Goal: Transaction & Acquisition: Purchase product/service

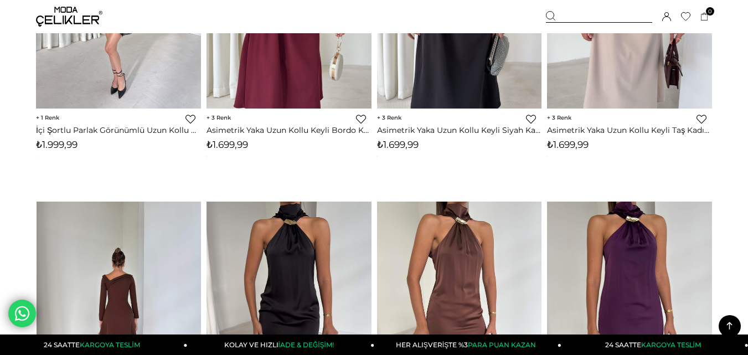
scroll to position [664, 0]
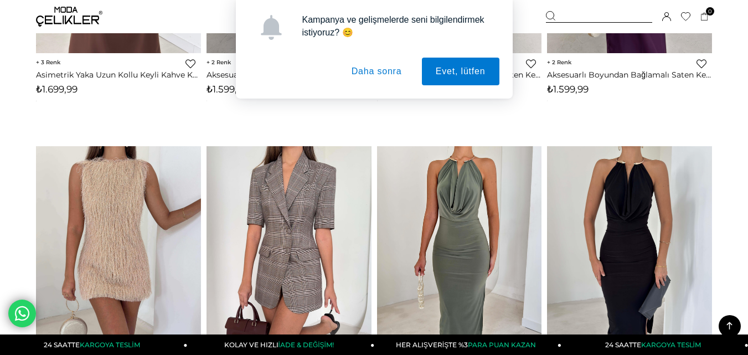
click at [390, 71] on button "Daha sonra" at bounding box center [377, 72] width 78 height 28
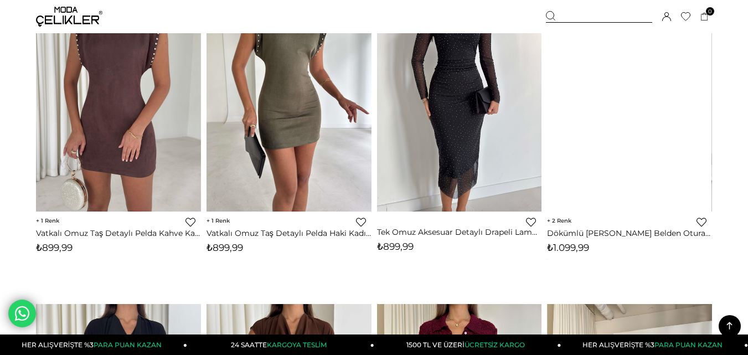
scroll to position [2880, 0]
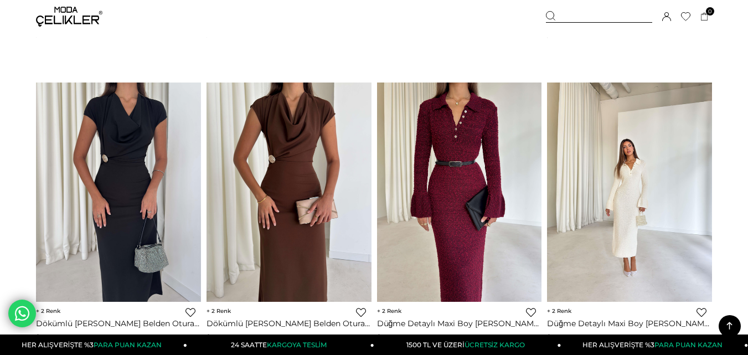
click at [677, 162] on div at bounding box center [465, 192] width 825 height 219
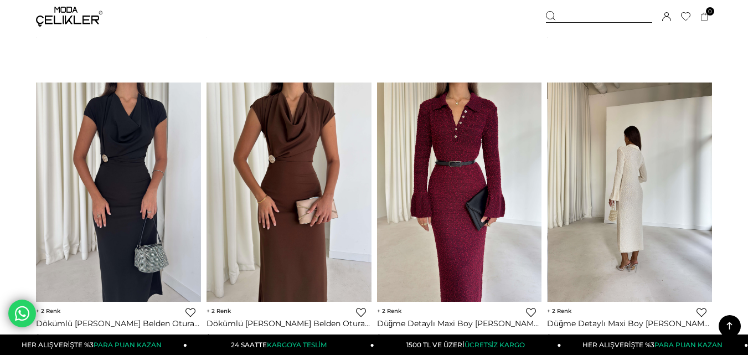
click at [649, 178] on img at bounding box center [630, 193] width 165 height 220
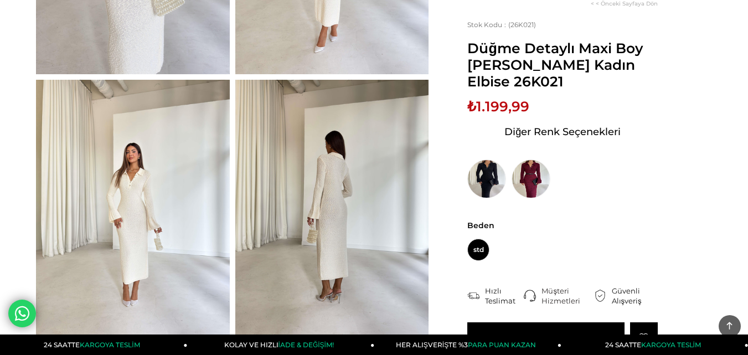
scroll to position [277, 0]
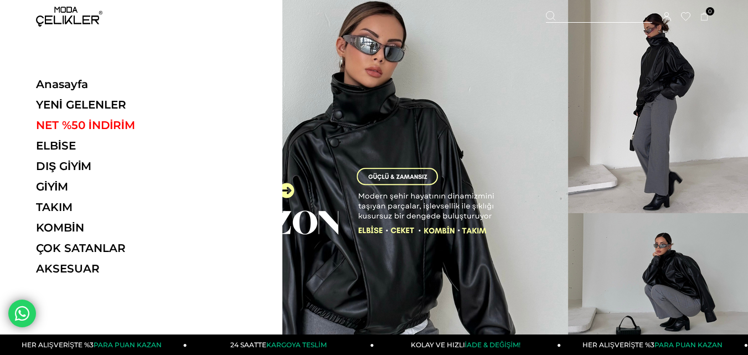
click at [54, 153] on ul "Anasayfa YENİ GELENLER NET %50 İNDİRİM ELBİSE ELBİSE Tüm Elbiseler Yazlık Elbis…" at bounding box center [112, 180] width 152 height 205
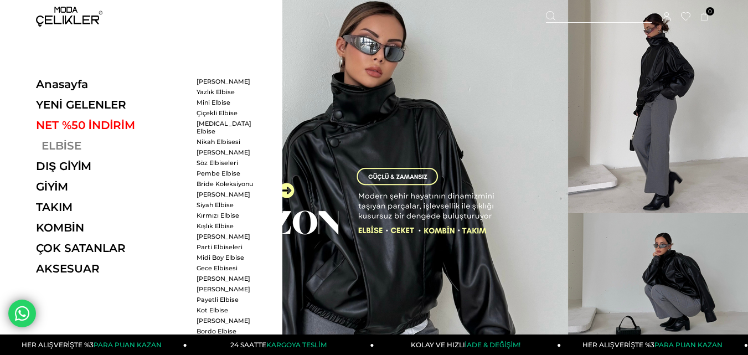
click at [60, 140] on link "ELBİSE" at bounding box center [112, 145] width 152 height 13
click at [71, 147] on link "ELBİSE" at bounding box center [112, 145] width 152 height 13
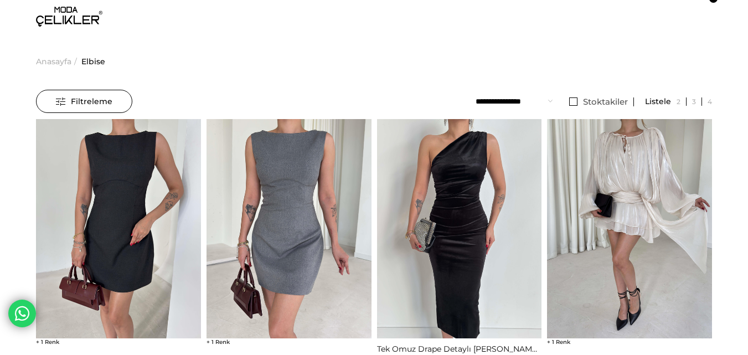
scroll to position [218, 0]
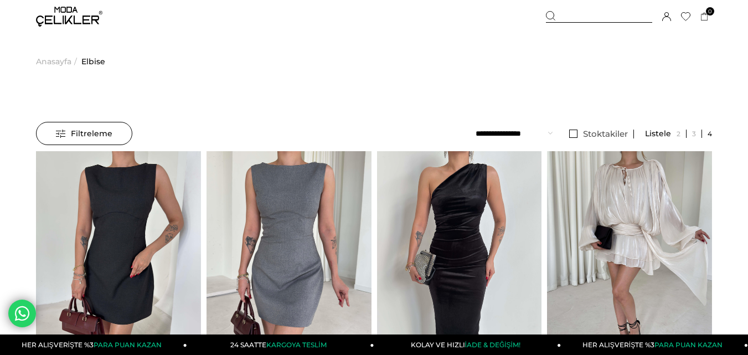
scroll to position [40, 0]
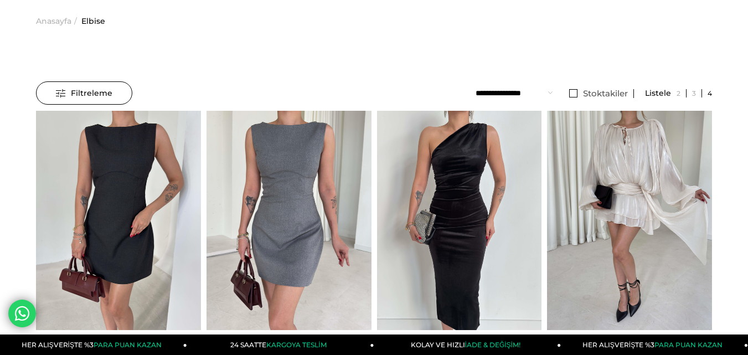
click at [549, 91] on select "**********" at bounding box center [514, 92] width 77 height 23
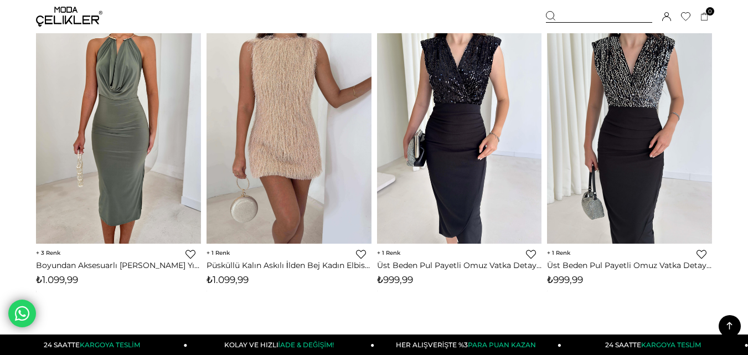
scroll to position [6245, 0]
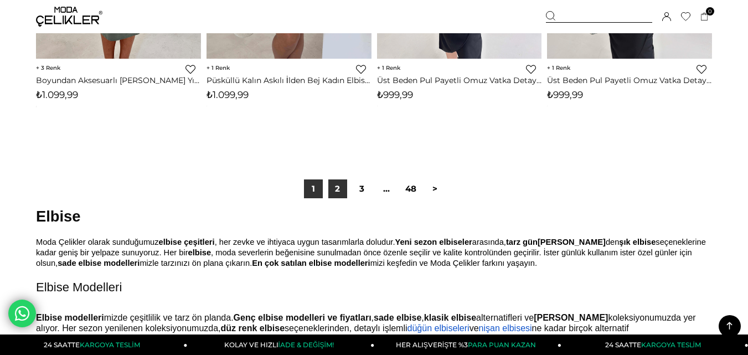
click at [339, 194] on link "2" at bounding box center [337, 188] width 19 height 19
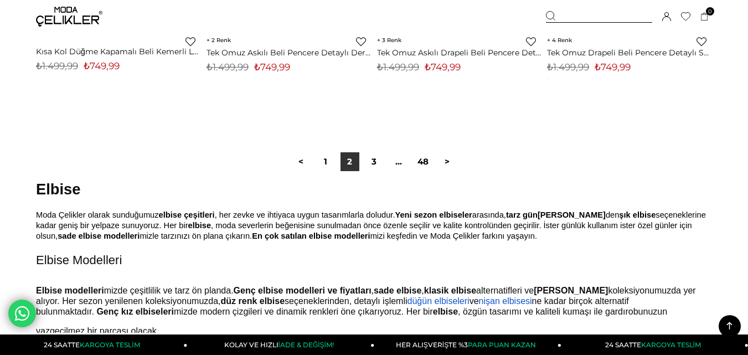
scroll to position [6370, 0]
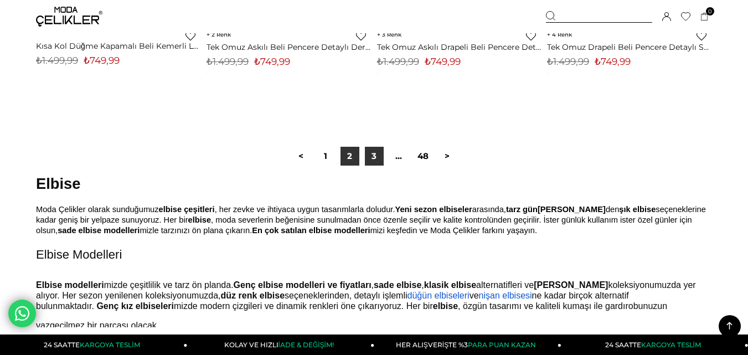
click at [381, 155] on link "3" at bounding box center [374, 156] width 19 height 19
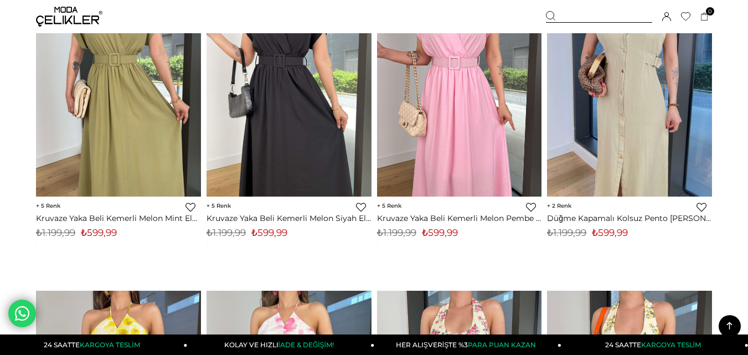
scroll to position [4653, 0]
